Goal: Book appointment/travel/reservation

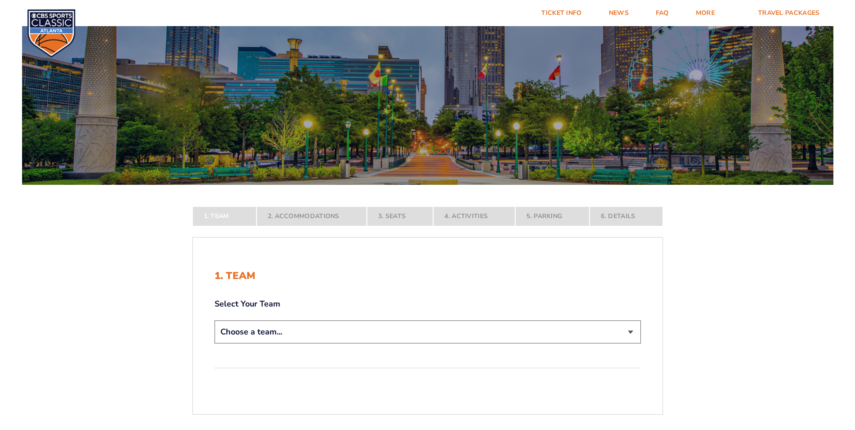
scroll to position [90, 0]
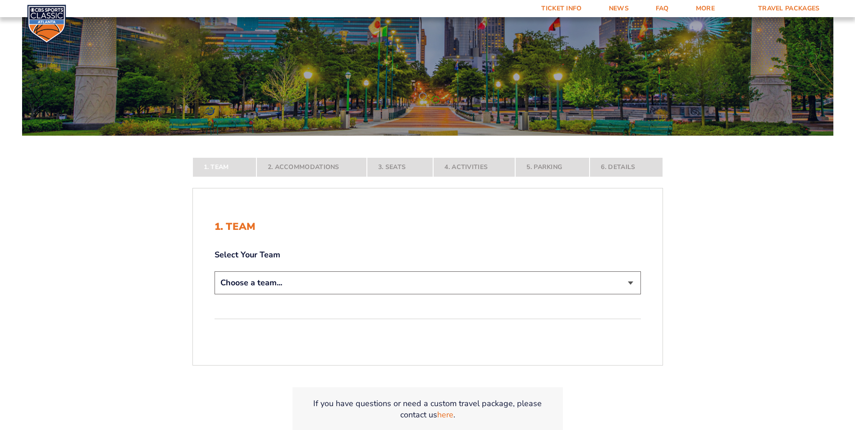
click at [629, 283] on select "Choose a team... [US_STATE] Wildcats [US_STATE] State Buckeyes [US_STATE] Tar H…" at bounding box center [428, 282] width 426 height 23
select select "20108"
click at [215, 294] on select "Choose a team... [US_STATE] Wildcats [US_STATE] State Buckeyes [US_STATE] Tar H…" at bounding box center [428, 282] width 426 height 23
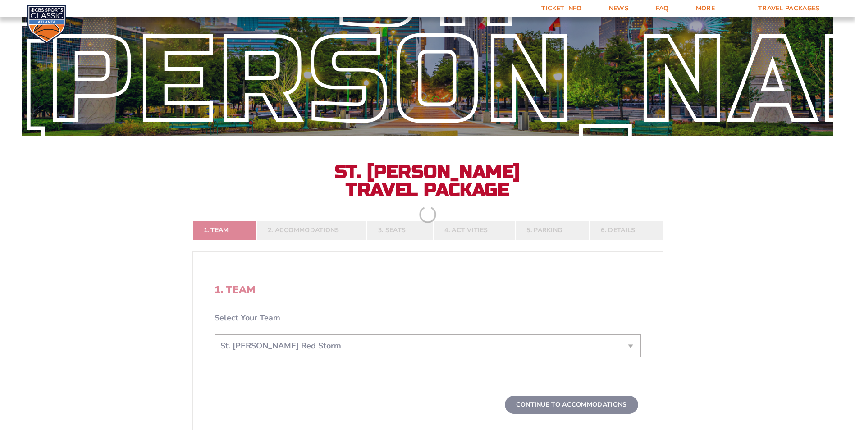
click at [249, 359] on form "[US_STATE] [US_STATE] Travel Package [US_STATE][GEOGRAPHIC_DATA] [US_STATE] Sta…" at bounding box center [427, 233] width 855 height 646
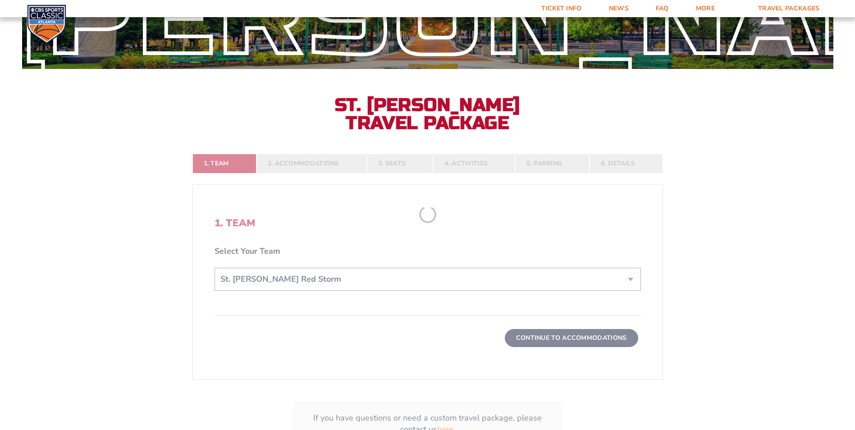
scroll to position [180, 0]
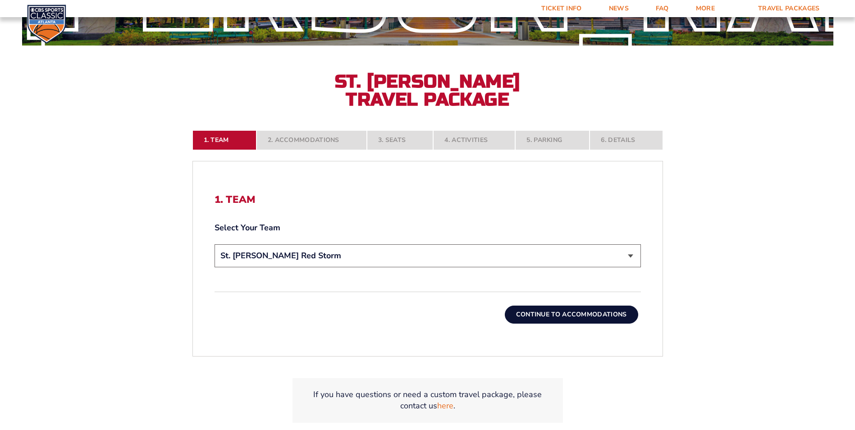
click at [579, 315] on button "Continue To Accommodations" at bounding box center [571, 315] width 133 height 18
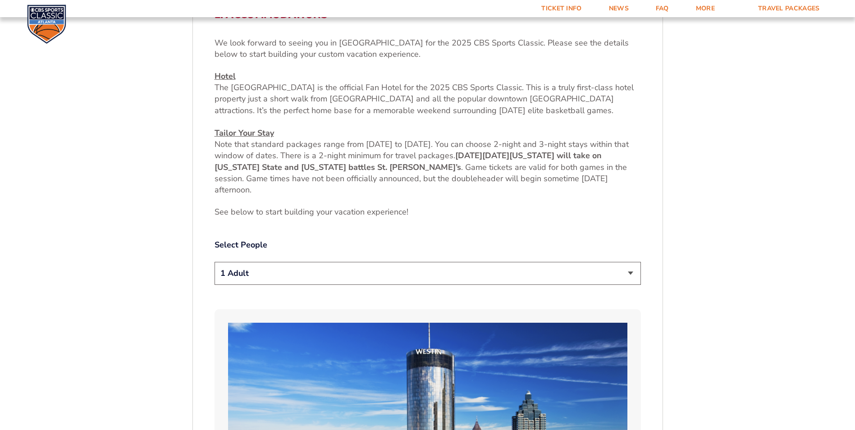
scroll to position [383, 0]
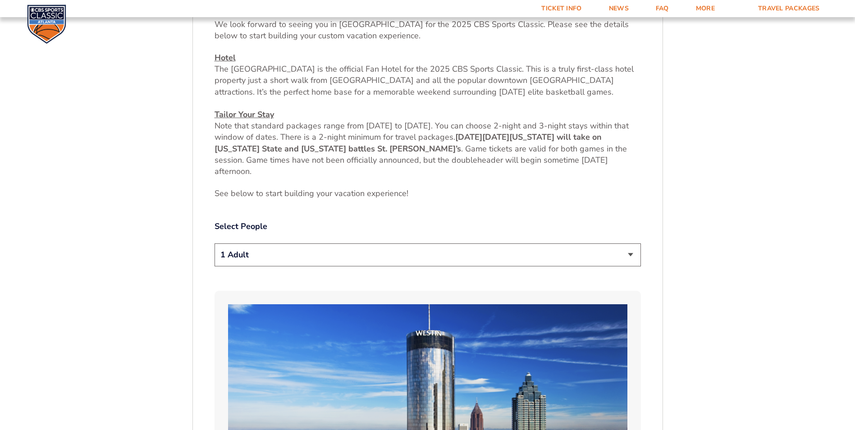
click at [632, 257] on select "1 Adult 2 Adults 3 Adults 4 Adults 2 Adults + 1 Child 2 Adults + 2 Children 2 A…" at bounding box center [428, 254] width 426 height 23
select select "2 Adults"
click at [215, 243] on select "1 Adult 2 Adults 3 Adults 4 Adults 2 Adults + 1 Child 2 Adults + 2 Children 2 A…" at bounding box center [428, 254] width 426 height 23
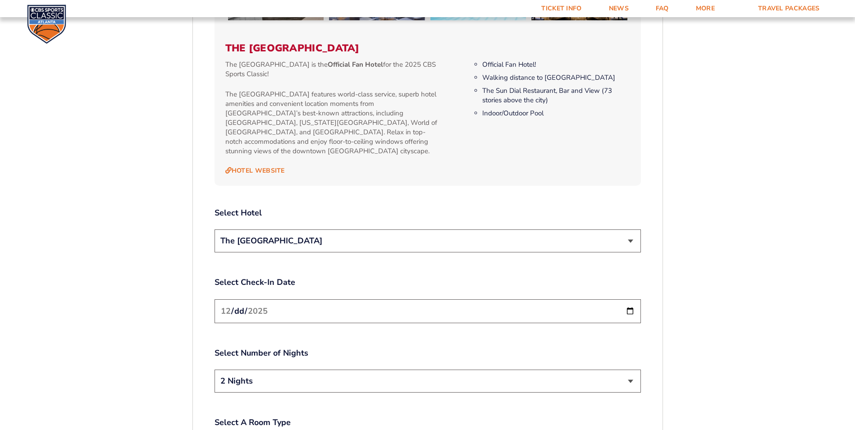
scroll to position [969, 0]
click at [628, 299] on input "[DATE]" at bounding box center [428, 310] width 426 height 24
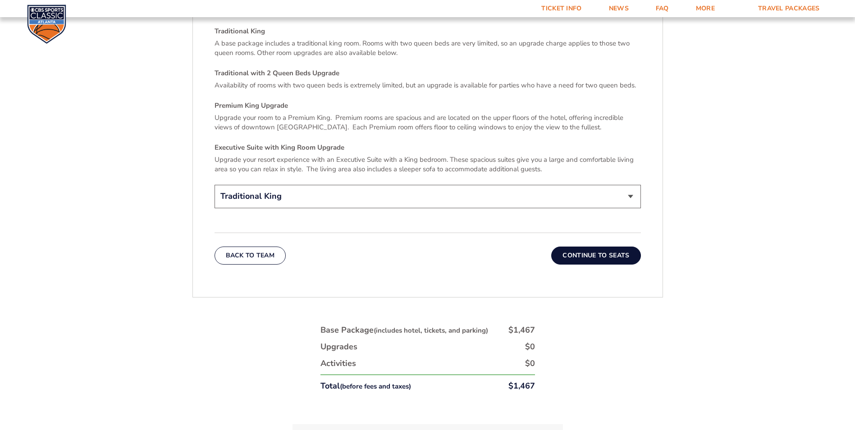
scroll to position [1420, 0]
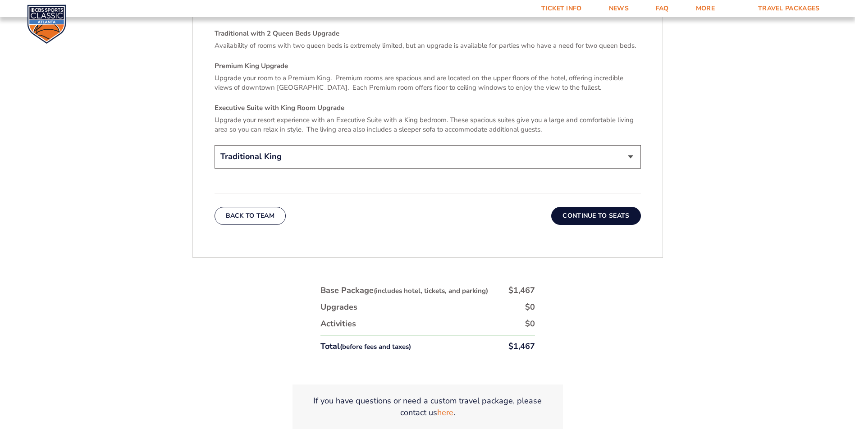
click at [599, 207] on button "Continue To Seats" at bounding box center [595, 216] width 89 height 18
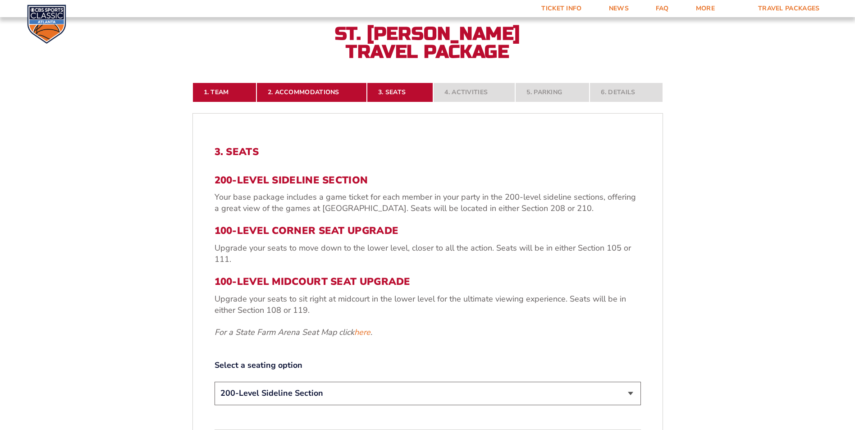
scroll to position [293, 0]
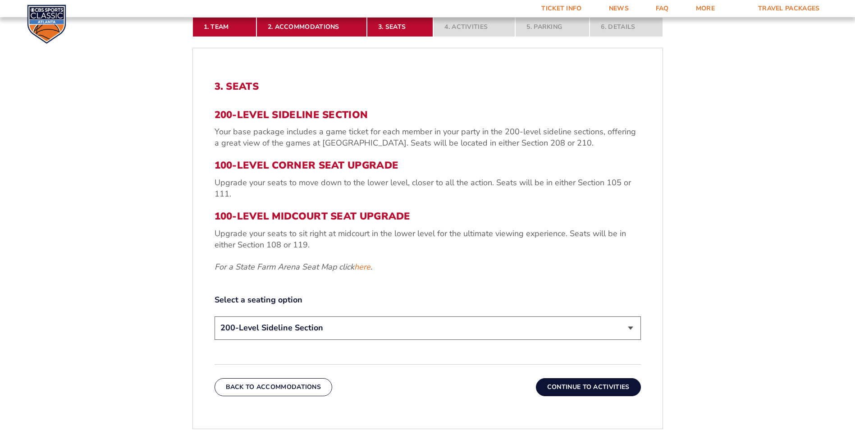
click at [630, 329] on select "200-Level Sideline Section 100-Level Corner Seat Upgrade (+$120 per person) 100…" at bounding box center [428, 327] width 426 height 23
click at [625, 326] on select "200-Level Sideline Section 100-Level Corner Seat Upgrade (+$120 per person) 100…" at bounding box center [428, 327] width 426 height 23
click at [616, 387] on button "Continue To Activities" at bounding box center [588, 387] width 105 height 18
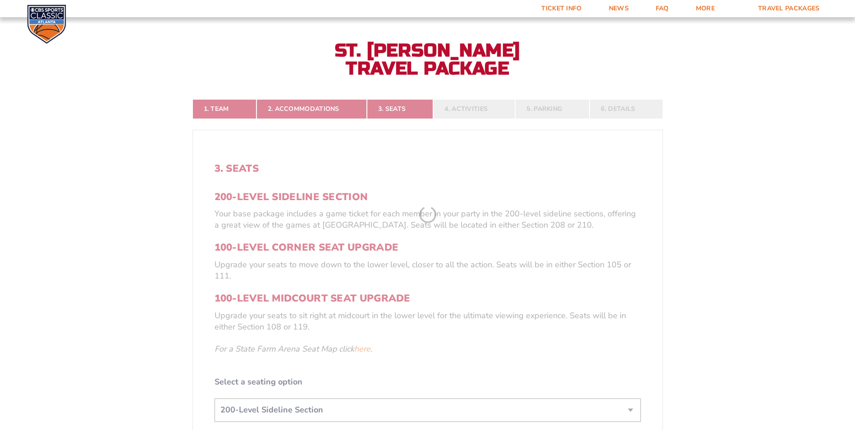
scroll to position [203, 0]
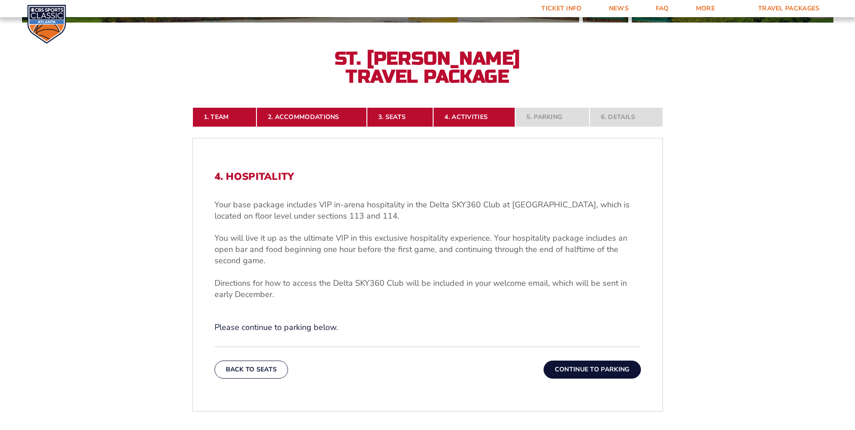
click at [612, 366] on button "Continue To Parking" at bounding box center [591, 370] width 97 height 18
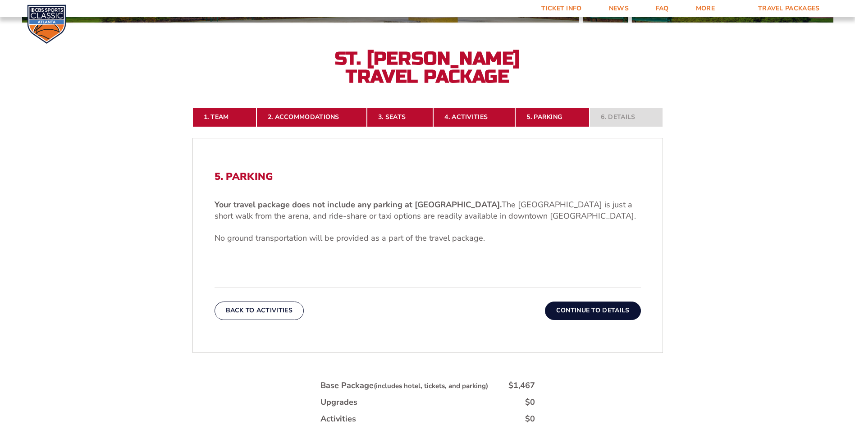
scroll to position [248, 0]
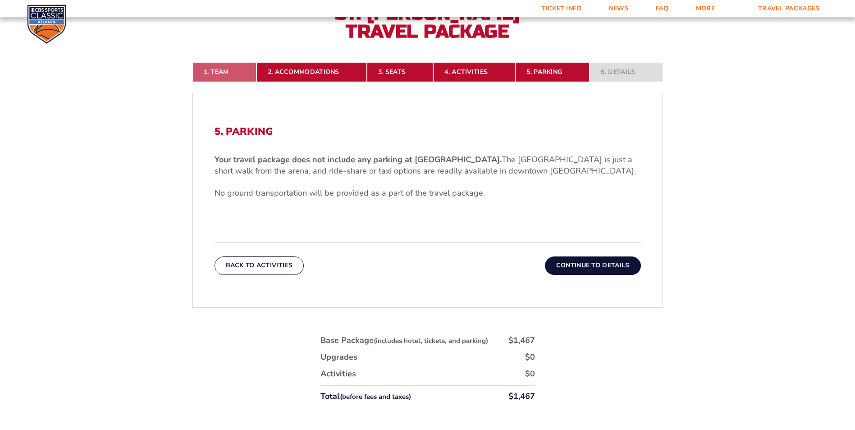
click at [228, 69] on link "1. Team" at bounding box center [224, 72] width 64 height 20
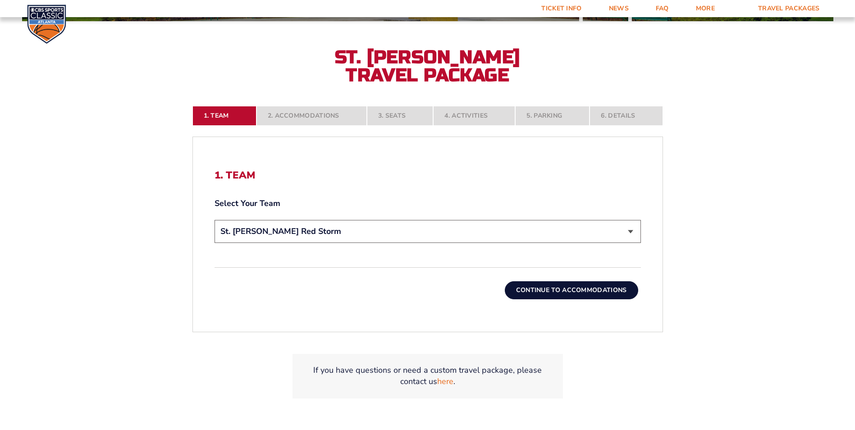
scroll to position [203, 0]
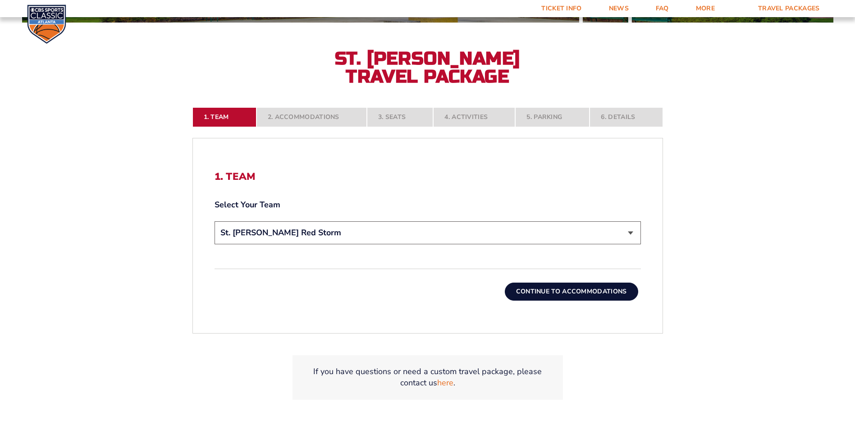
click at [630, 232] on select "Choose a team... [US_STATE] Wildcats [US_STATE] State Buckeyes [US_STATE] Tar H…" at bounding box center [428, 232] width 426 height 23
click at [215, 221] on select "Choose a team... [US_STATE] Wildcats [US_STATE] State Buckeyes [US_STATE] Tar H…" at bounding box center [428, 232] width 426 height 23
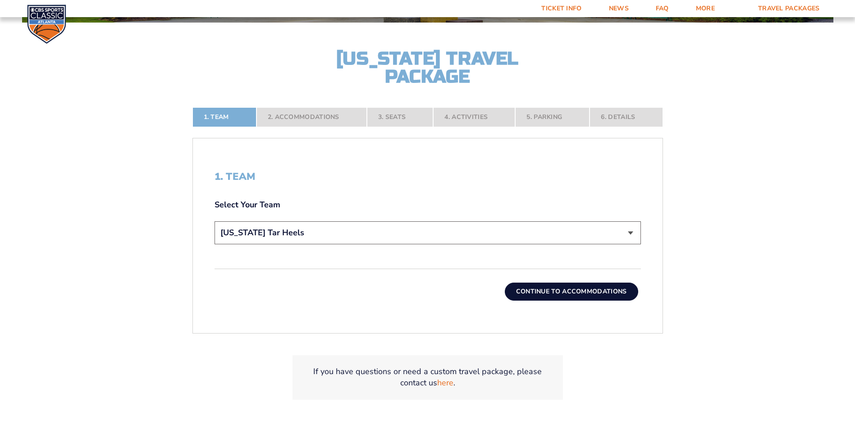
click at [543, 289] on button "Continue To Accommodations" at bounding box center [571, 292] width 133 height 18
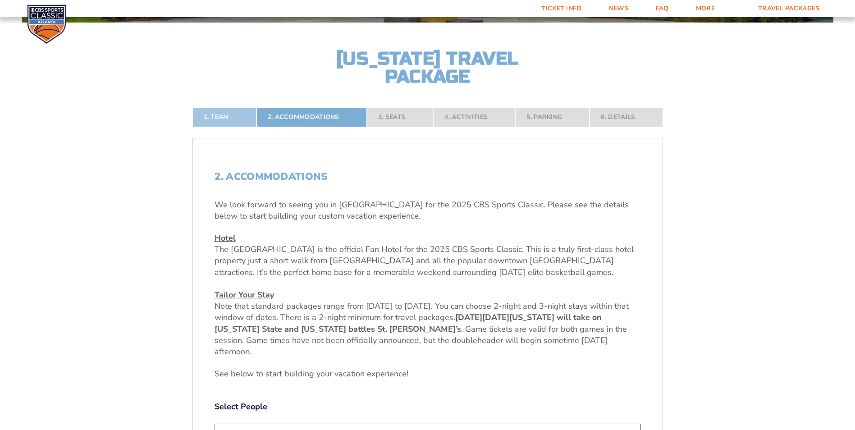
click at [214, 116] on link "1. Team" at bounding box center [224, 117] width 64 height 20
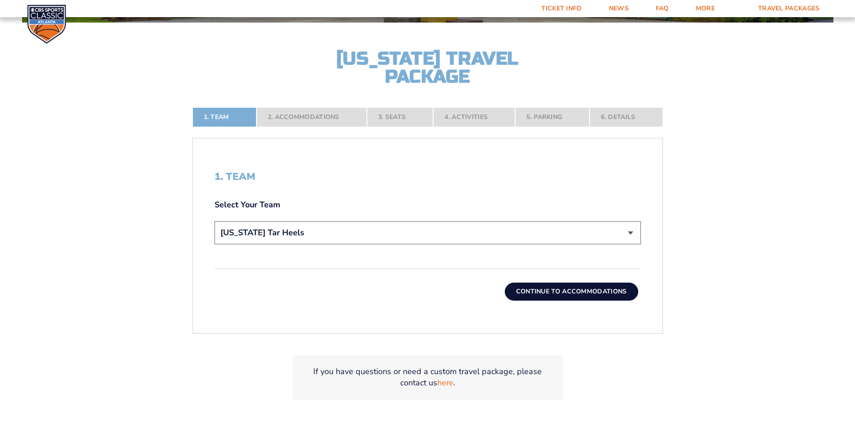
click at [631, 233] on select "Choose a team... [US_STATE] Wildcats [US_STATE] State Buckeyes [US_STATE] Tar H…" at bounding box center [428, 232] width 426 height 23
select select "12956"
click at [215, 221] on select "Choose a team... [US_STATE] Wildcats [US_STATE] State Buckeyes [US_STATE] Tar H…" at bounding box center [428, 232] width 426 height 23
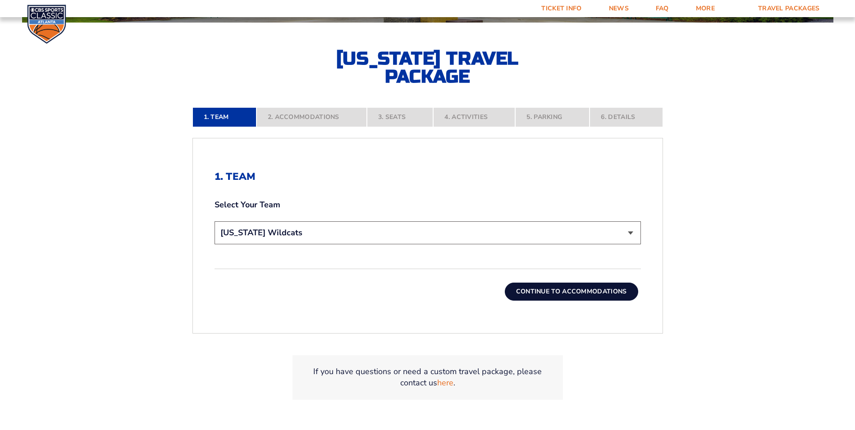
click at [559, 289] on button "Continue To Accommodations" at bounding box center [571, 292] width 133 height 18
